Goal: Task Accomplishment & Management: Manage account settings

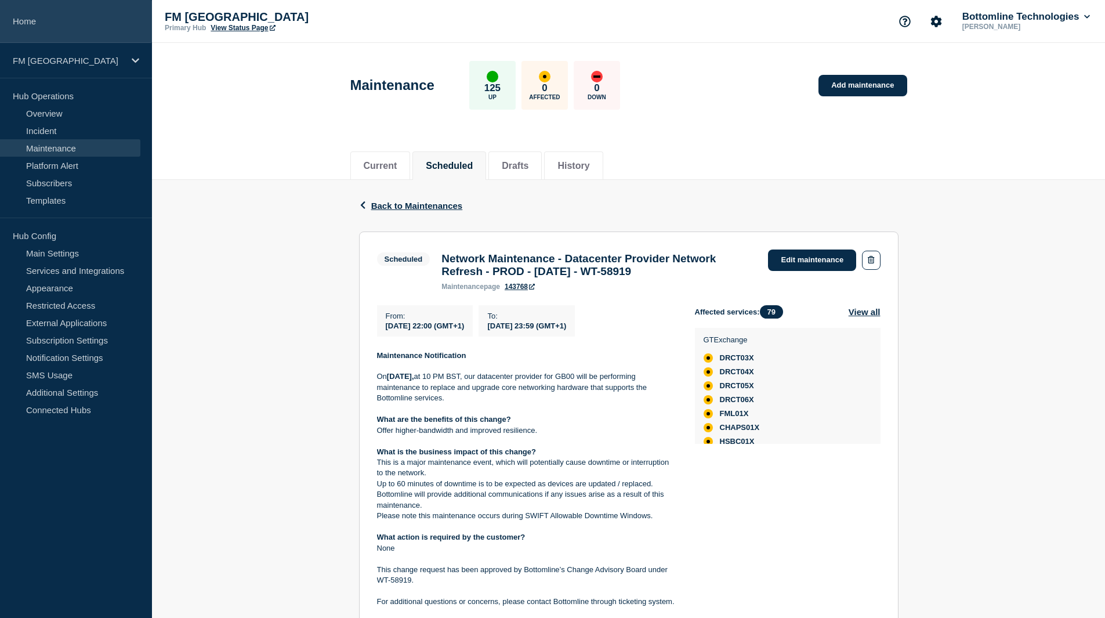
click at [45, 24] on link "Home" at bounding box center [76, 21] width 152 height 43
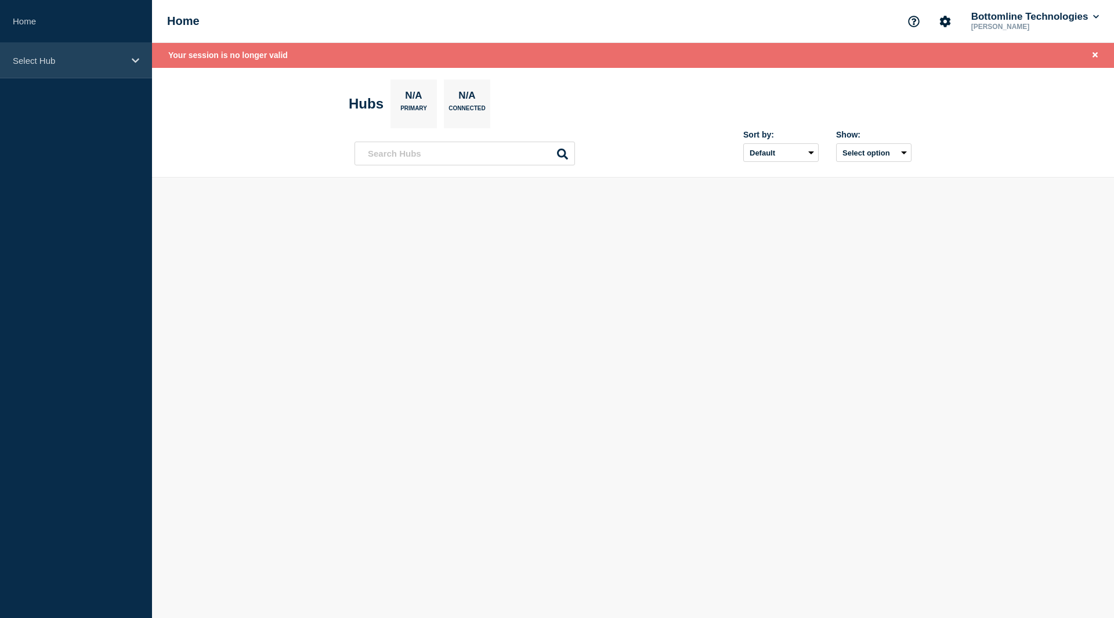
click at [48, 64] on p "Select Hub" at bounding box center [68, 61] width 111 height 10
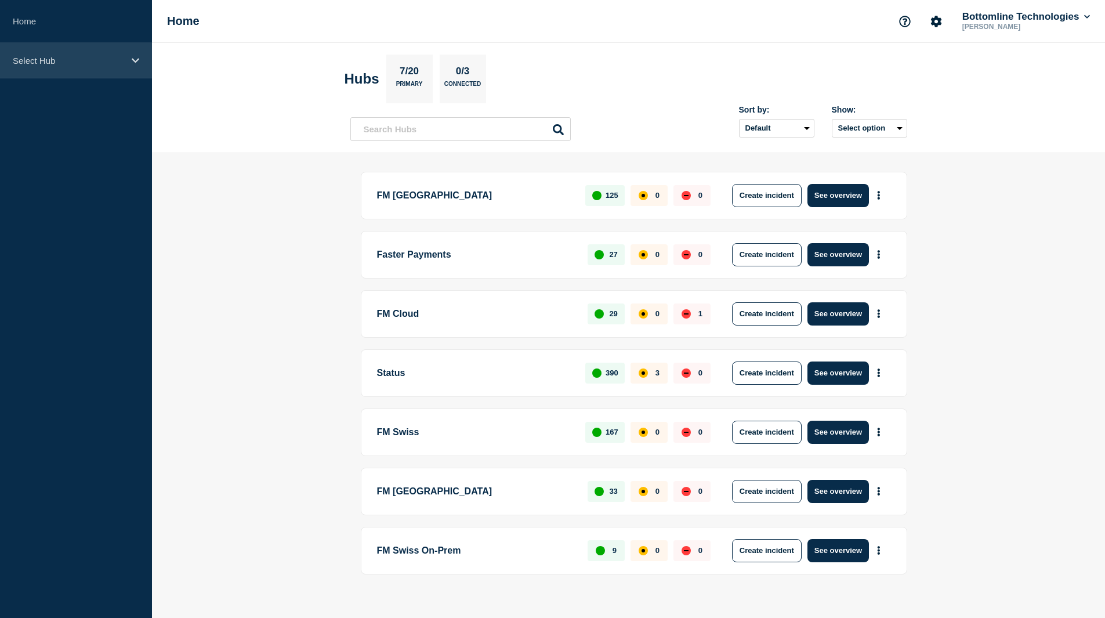
click at [81, 55] on div "Select Hub" at bounding box center [76, 60] width 152 height 35
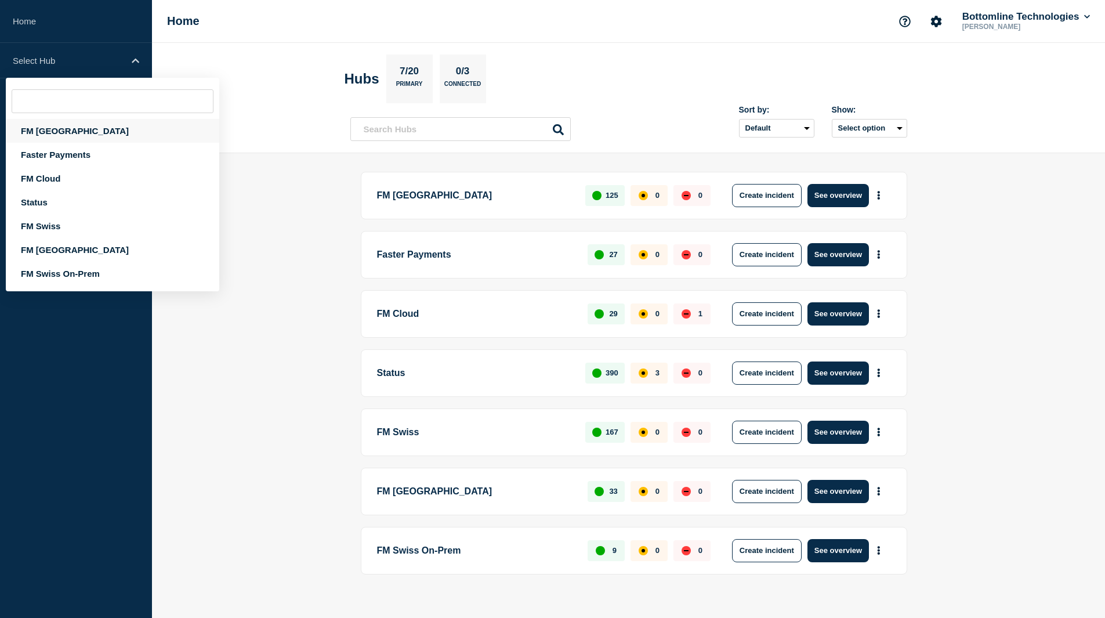
click at [59, 127] on div "FM [GEOGRAPHIC_DATA]" at bounding box center [112, 131] width 213 height 24
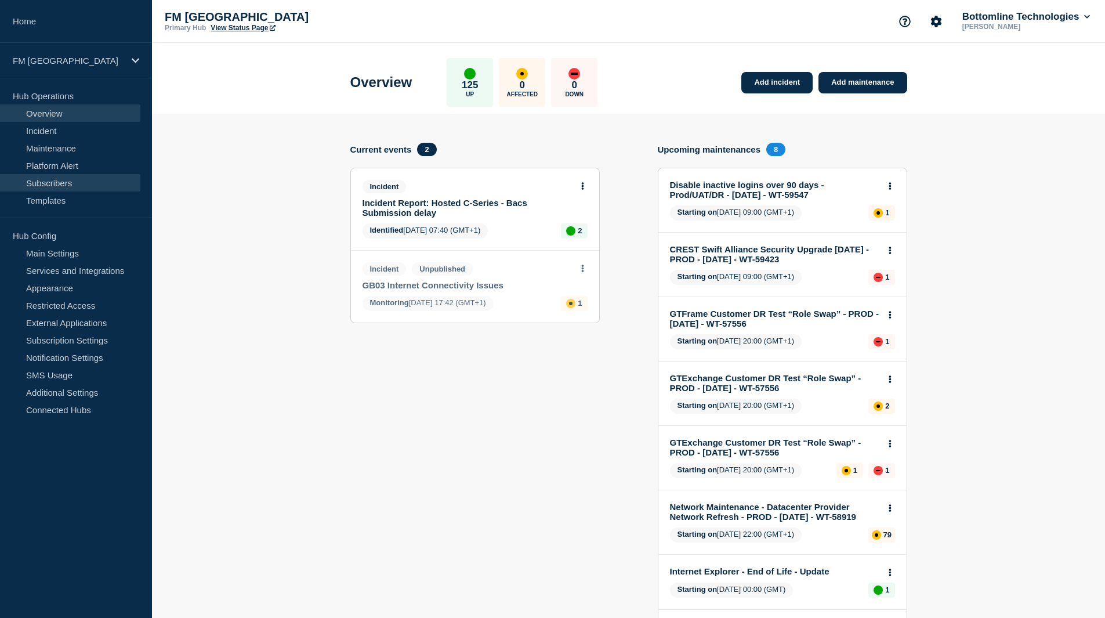
click at [71, 182] on link "Subscribers" at bounding box center [70, 182] width 140 height 17
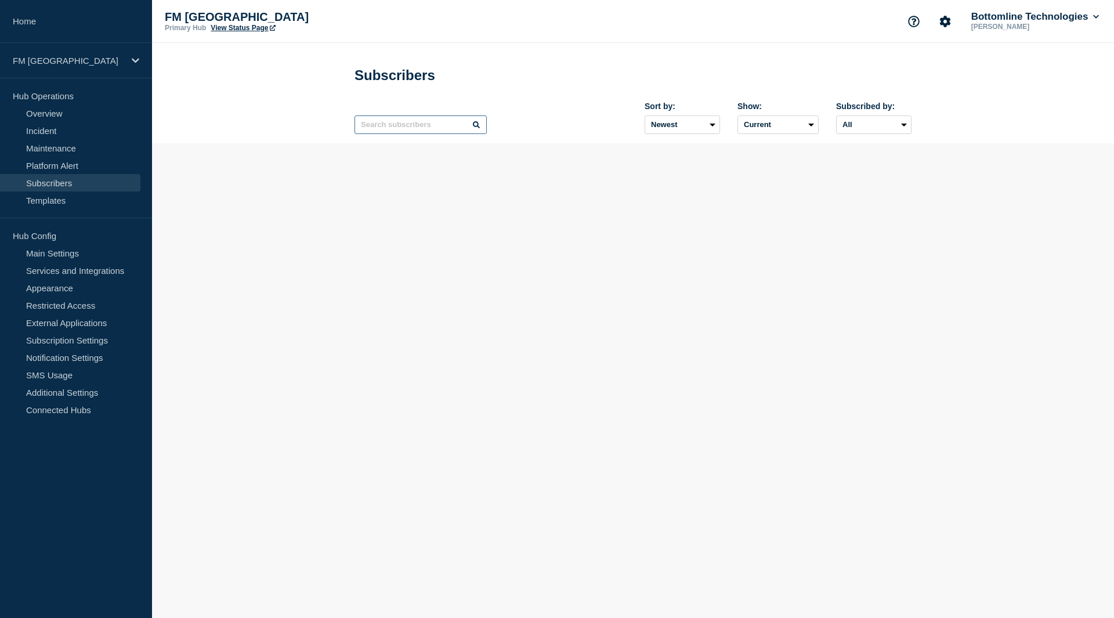
click at [410, 131] on input "text" at bounding box center [420, 124] width 132 height 19
type input "t"
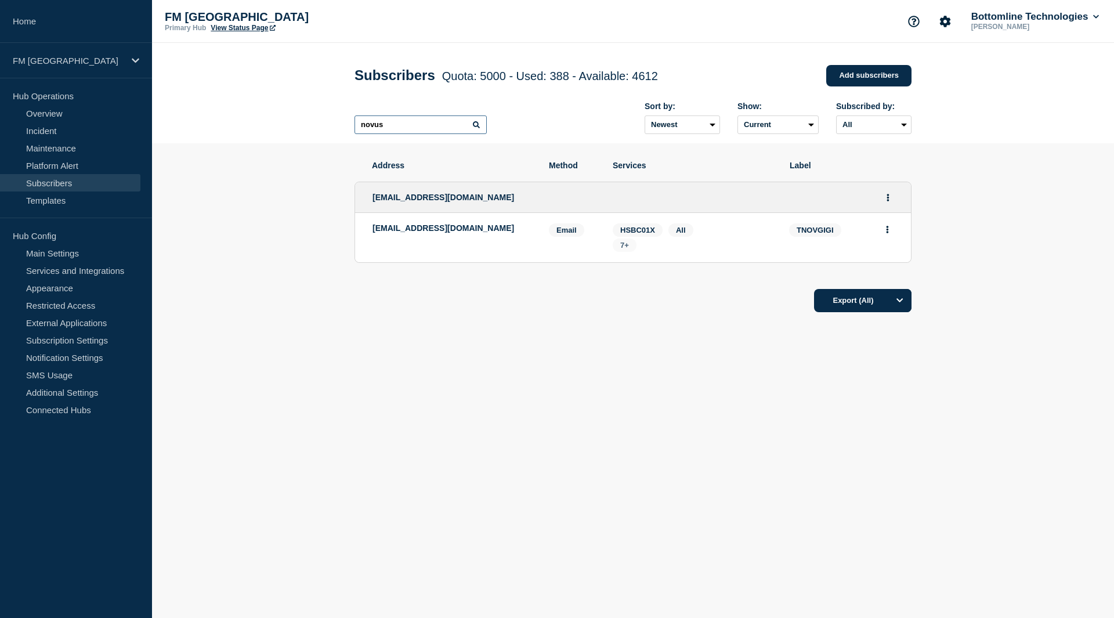
type input "novus"
click at [623, 249] on span "7+" at bounding box center [624, 245] width 9 height 9
click at [886, 228] on icon "Actions" at bounding box center [887, 230] width 3 height 8
click at [599, 372] on div "Address Method Services Label transfers2@trustednovusbank.gi transfers2@trusted…" at bounding box center [632, 271] width 557 height 257
